Goal: Check status: Check status

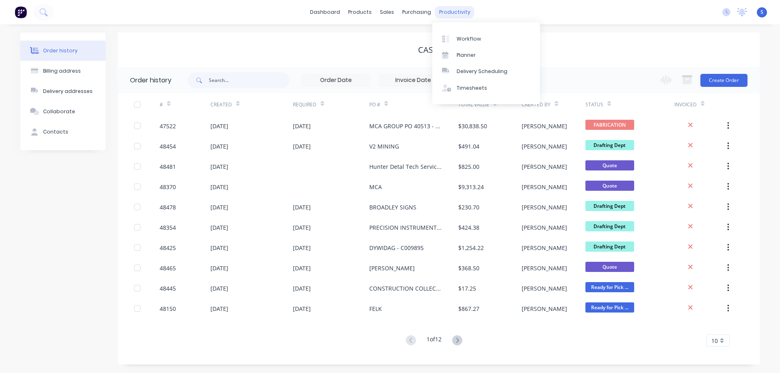
click at [448, 11] on div "productivity" at bounding box center [454, 12] width 39 height 12
click at [466, 32] on link "Workflow" at bounding box center [486, 38] width 108 height 16
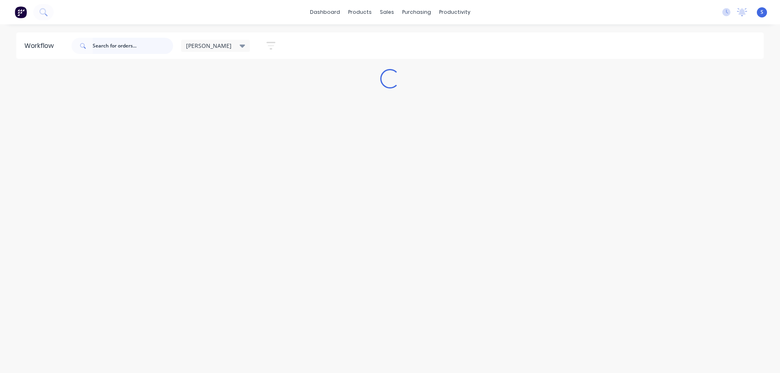
click at [115, 48] on input "text" at bounding box center [133, 46] width 80 height 16
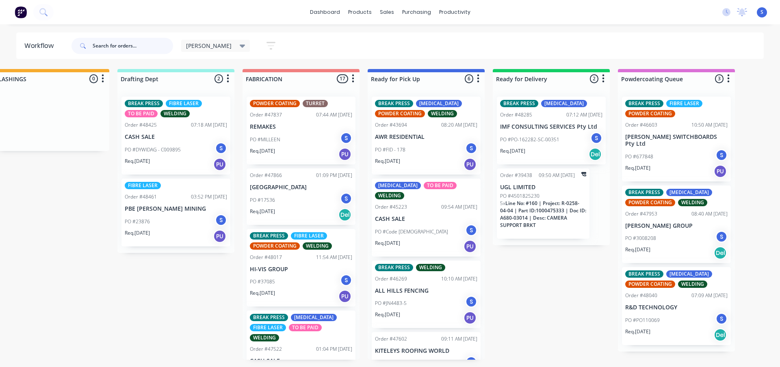
scroll to position [0, 439]
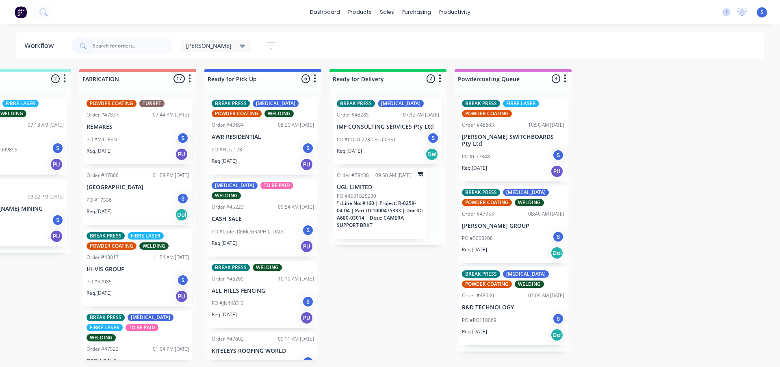
click at [508, 321] on div "PO #PO110069 S" at bounding box center [513, 320] width 102 height 15
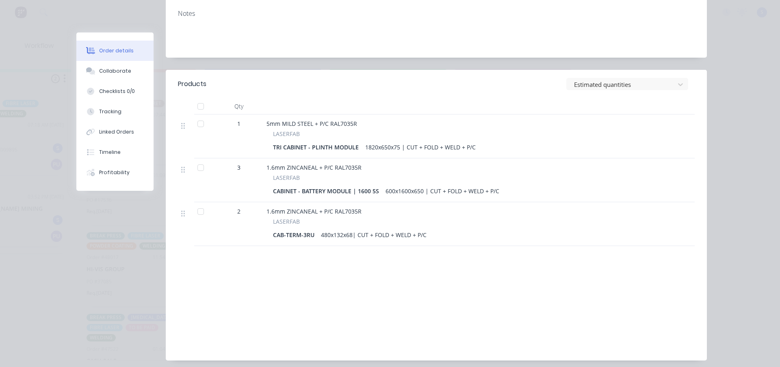
scroll to position [203, 0]
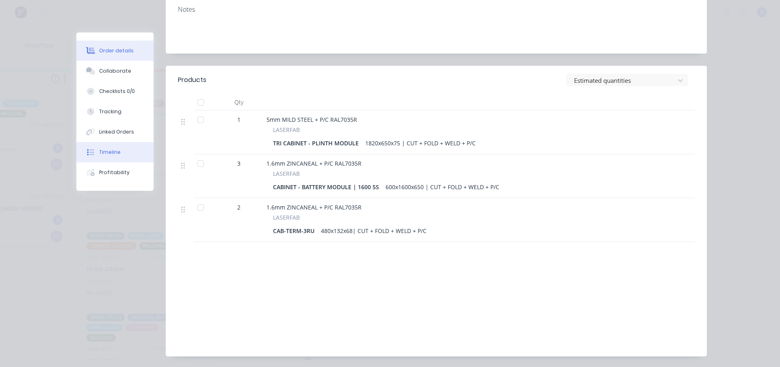
click at [112, 149] on div "Timeline" at bounding box center [110, 152] width 22 height 7
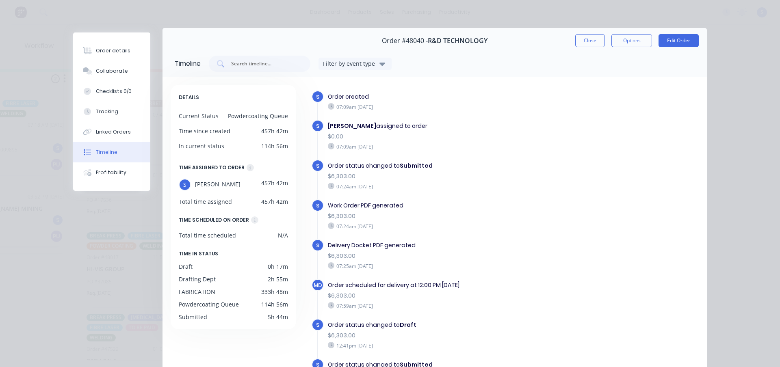
scroll to position [0, 0]
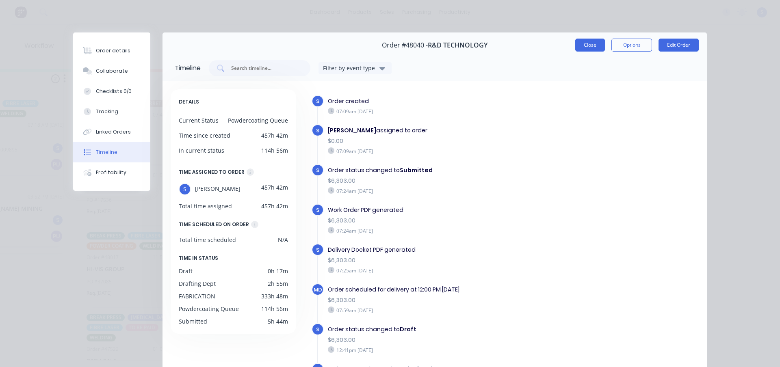
click at [583, 48] on button "Close" at bounding box center [590, 45] width 30 height 13
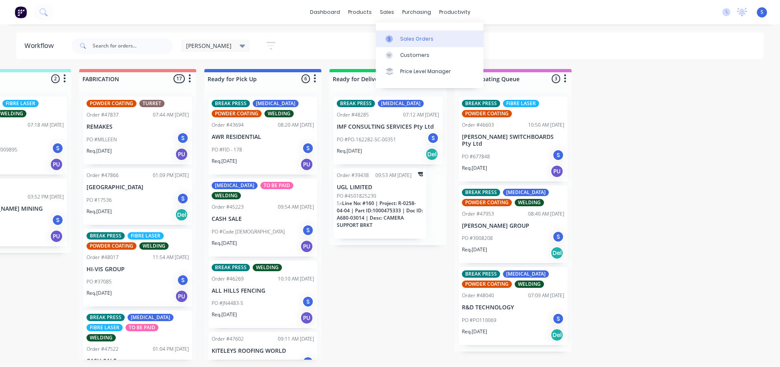
click at [414, 41] on div "Sales Orders" at bounding box center [416, 38] width 33 height 7
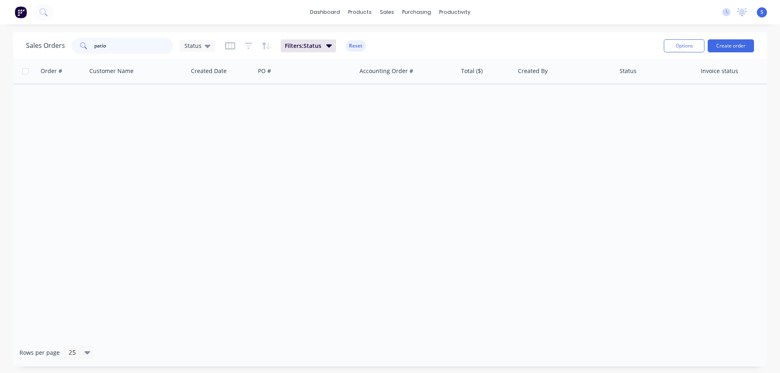
click at [109, 47] on input "patio" at bounding box center [133, 46] width 79 height 16
drag, startPoint x: 111, startPoint y: 46, endPoint x: -3, endPoint y: 37, distance: 114.9
click at [0, 37] on html "dashboard products sales purchasing productivity dashboard products Product Cat…" at bounding box center [390, 186] width 780 height 373
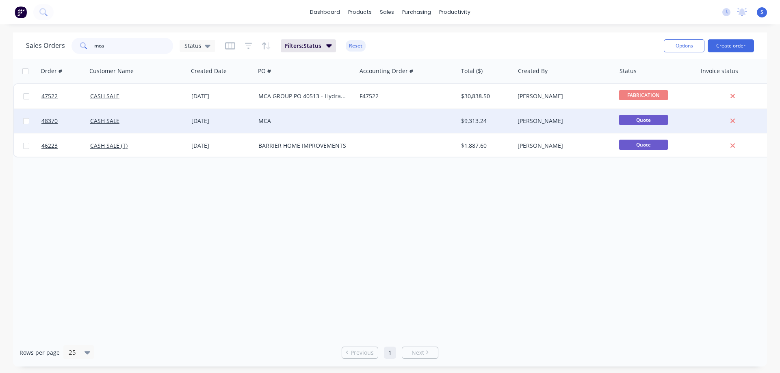
type input "mca"
click at [370, 118] on div at bounding box center [406, 121] width 101 height 24
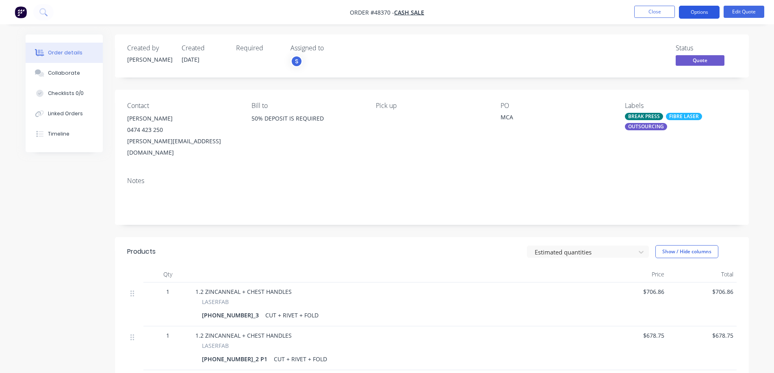
click at [700, 15] on button "Options" at bounding box center [699, 12] width 41 height 13
